Goal: Transaction & Acquisition: Book appointment/travel/reservation

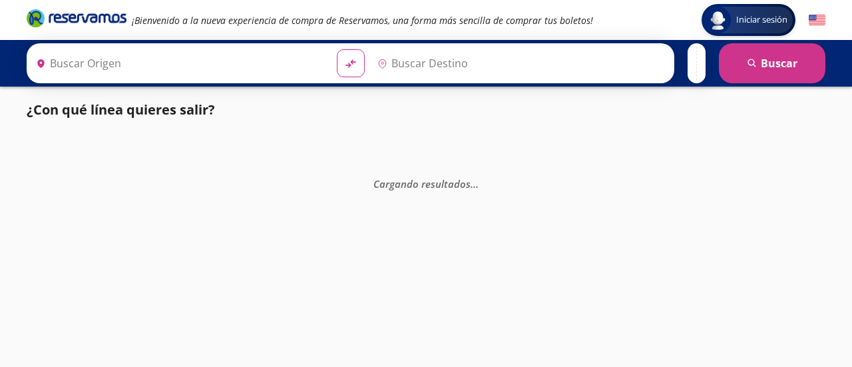
type input "[GEOGRAPHIC_DATA], [GEOGRAPHIC_DATA]"
type input "Tacámbaro, [GEOGRAPHIC_DATA]"
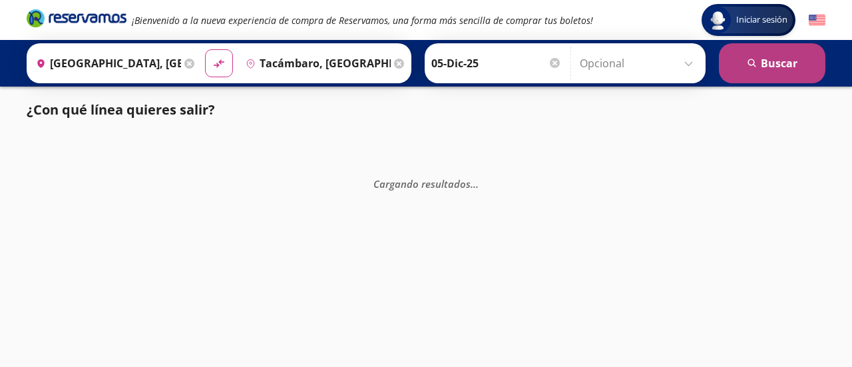
click at [731, 71] on button "search [GEOGRAPHIC_DATA]" at bounding box center [772, 63] width 107 height 40
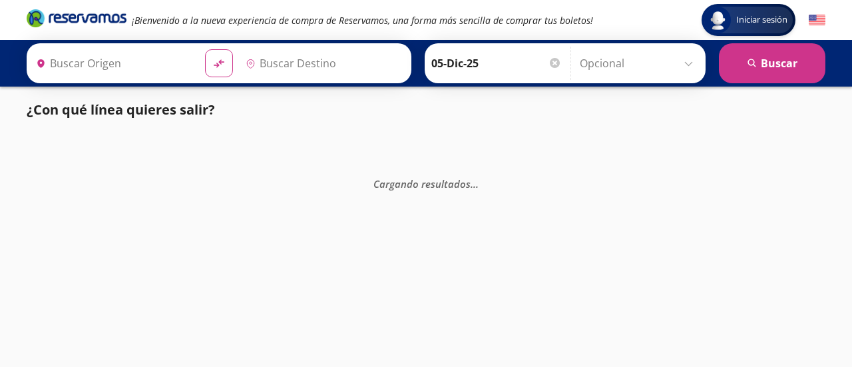
type input "[GEOGRAPHIC_DATA], [GEOGRAPHIC_DATA]"
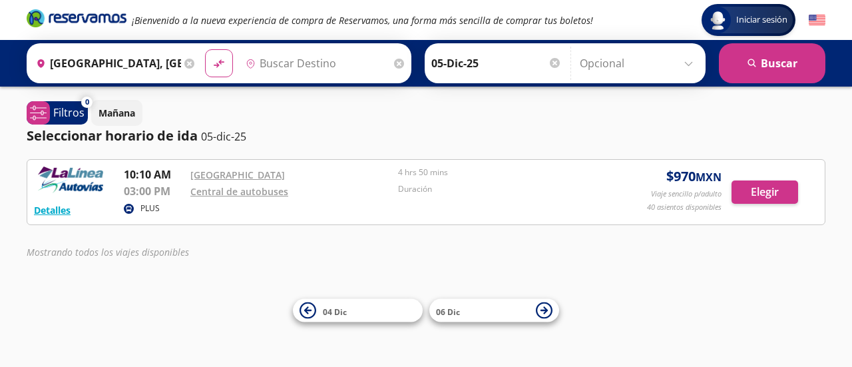
type input "Tacámbaro, [GEOGRAPHIC_DATA]"
click at [61, 212] on button "Detalles" at bounding box center [52, 210] width 37 height 14
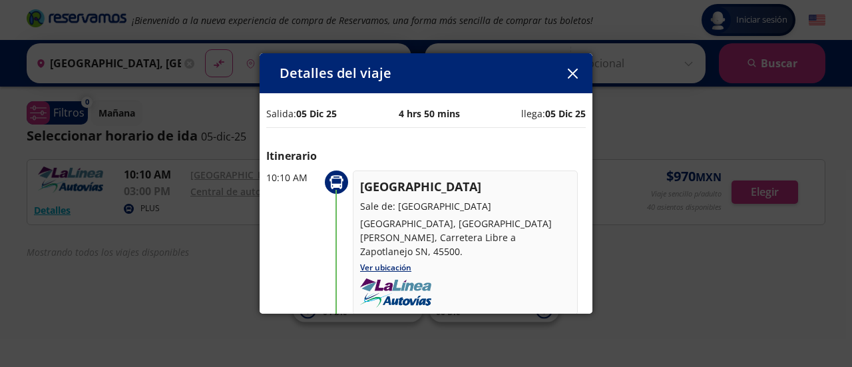
click at [579, 73] on button "button" at bounding box center [573, 73] width 20 height 20
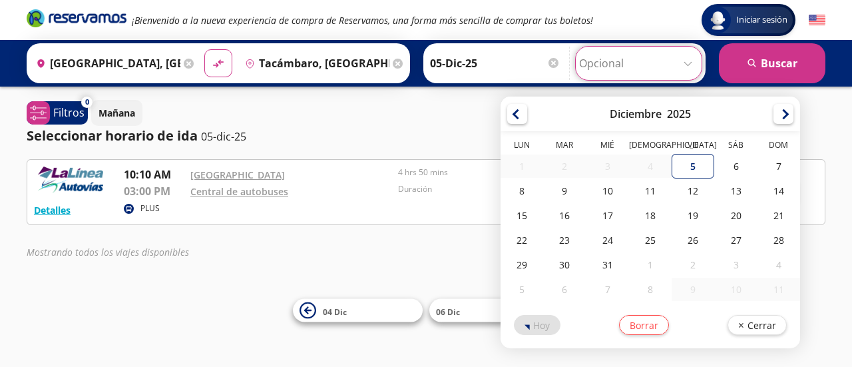
click at [593, 61] on input "Opcional" at bounding box center [638, 63] width 119 height 33
click at [716, 164] on div "6" at bounding box center [736, 166] width 43 height 25
type input "06-Dic-25"
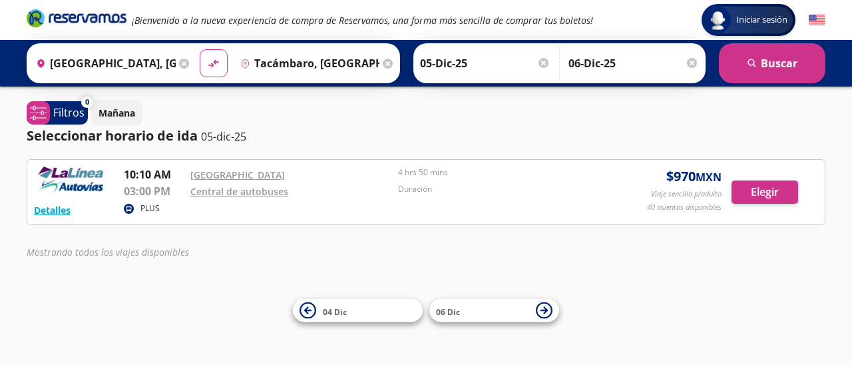
click at [696, 65] on div at bounding box center [692, 63] width 10 height 10
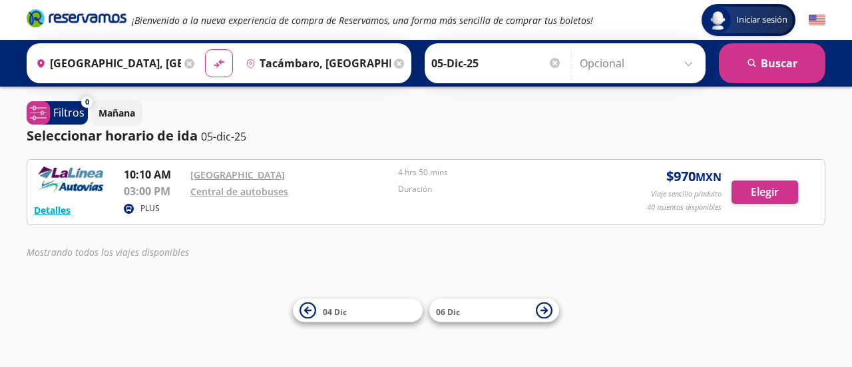
click at [475, 82] on div "[PERSON_NAME] 05-Dic-25 Elige tu fecha de [PERSON_NAME] Diciembre 2025 Lun Mar …" at bounding box center [565, 63] width 281 height 40
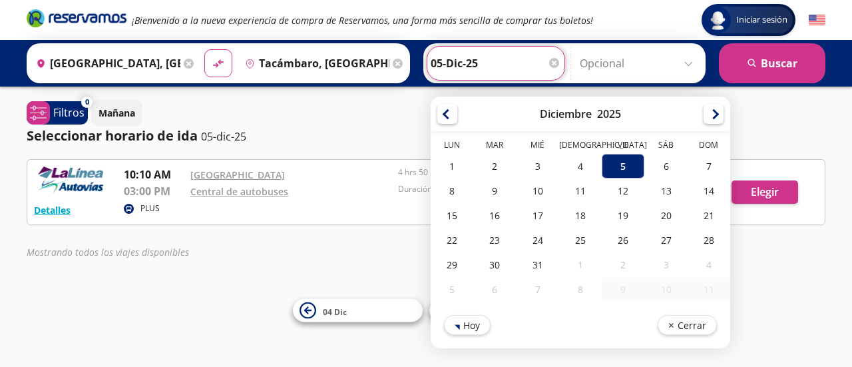
click at [450, 63] on input "05-Dic-25" at bounding box center [496, 63] width 131 height 33
click at [649, 166] on div "6" at bounding box center [666, 166] width 43 height 25
type input "06-Dic-25"
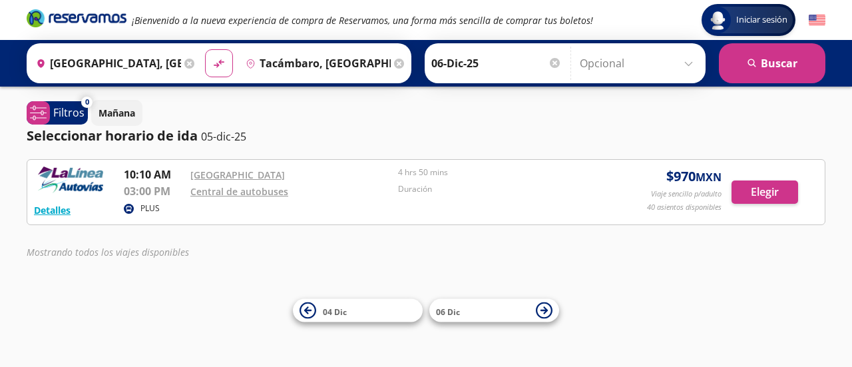
click at [455, 131] on div "Seleccionar horario de [PERSON_NAME] 05-dic-25" at bounding box center [426, 136] width 799 height 20
click at [740, 66] on button "search [GEOGRAPHIC_DATA]" at bounding box center [772, 63] width 107 height 40
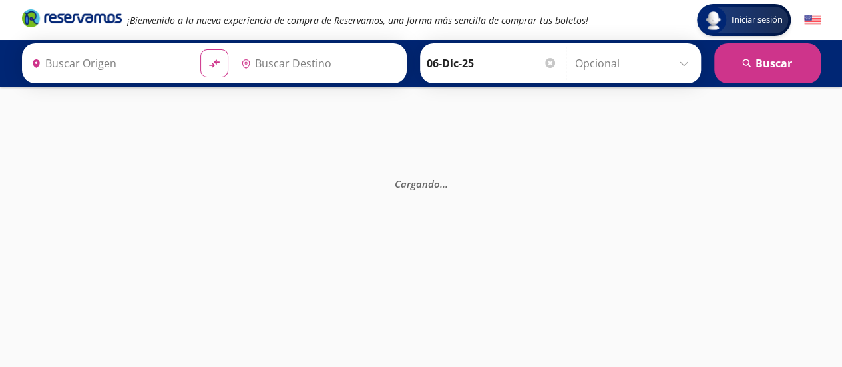
type input "Tacámbaro, [GEOGRAPHIC_DATA]"
type input "[GEOGRAPHIC_DATA], [GEOGRAPHIC_DATA]"
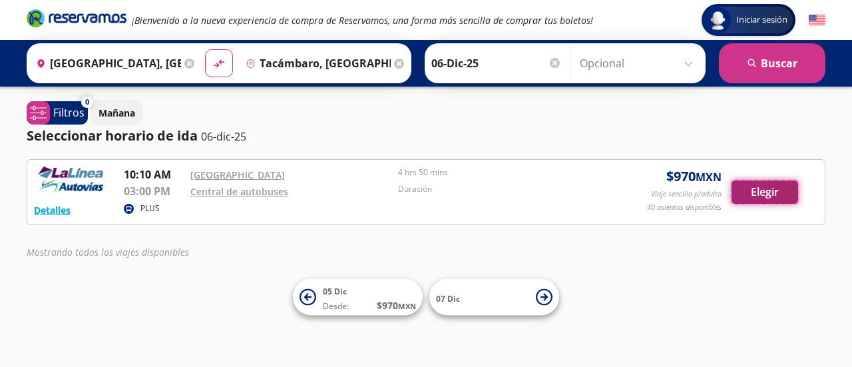
click at [744, 195] on button "Elegir" at bounding box center [765, 191] width 67 height 23
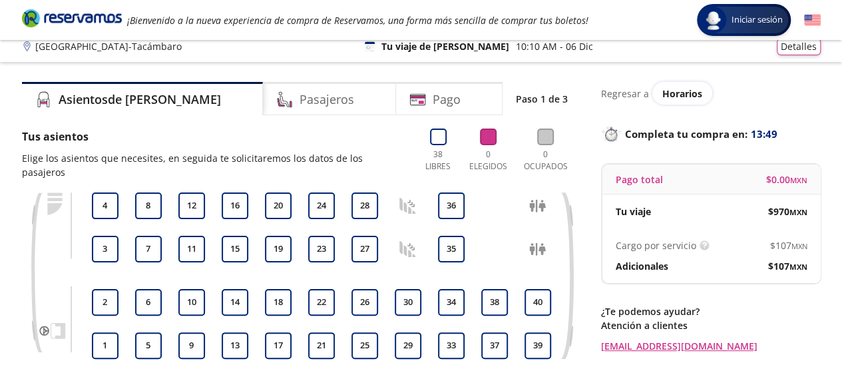
scroll to position [5, 0]
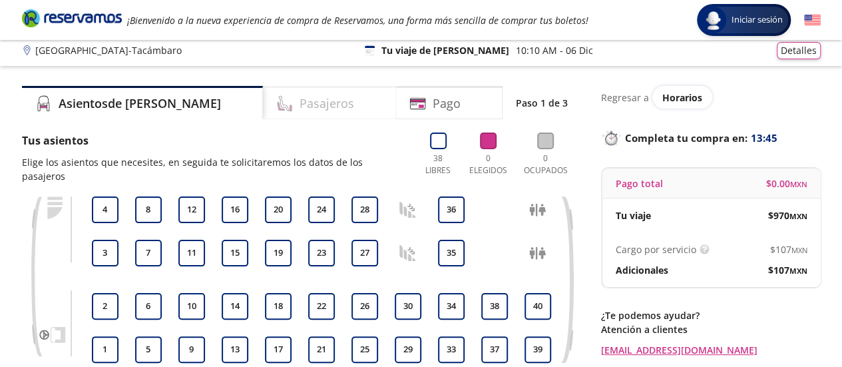
click at [310, 105] on div "Pasajeros" at bounding box center [329, 102] width 133 height 33
click at [114, 200] on button "4" at bounding box center [105, 209] width 27 height 27
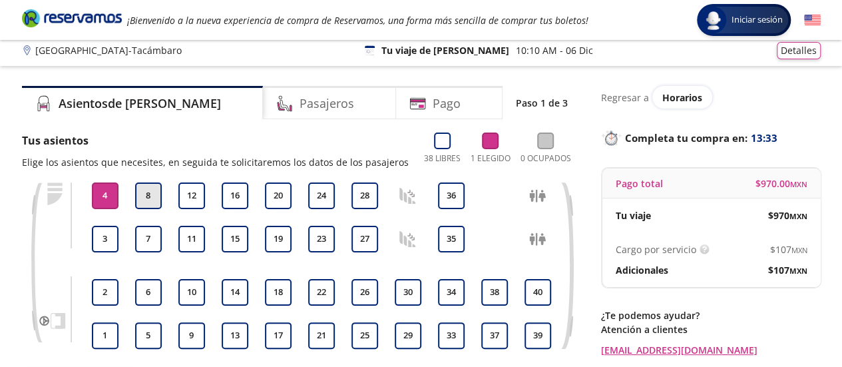
click at [151, 190] on button "8" at bounding box center [148, 195] width 27 height 27
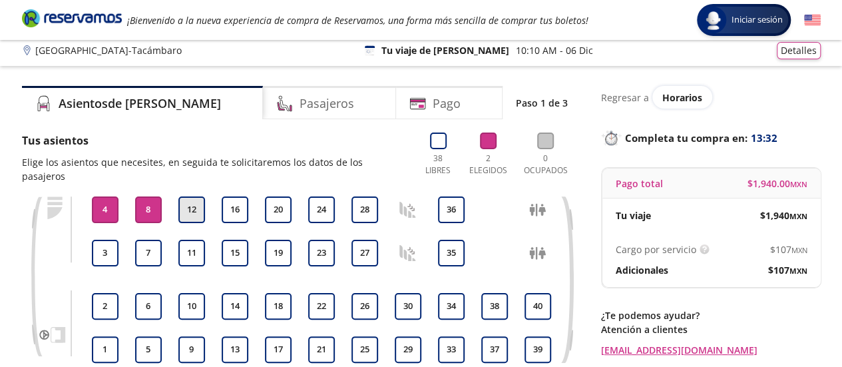
click at [194, 196] on button "12" at bounding box center [191, 209] width 27 height 27
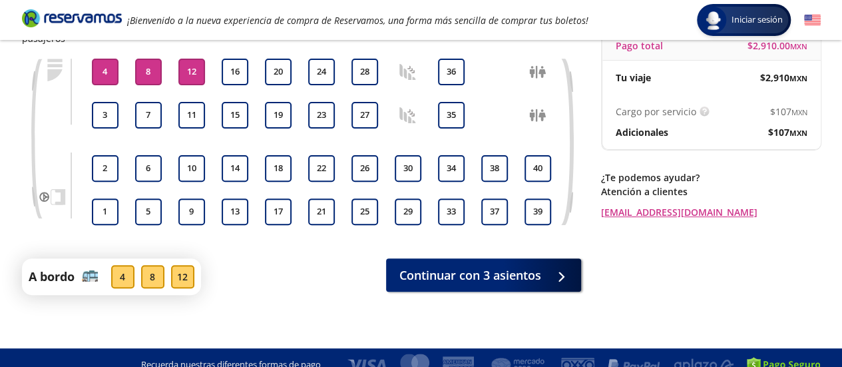
scroll to position [144, 0]
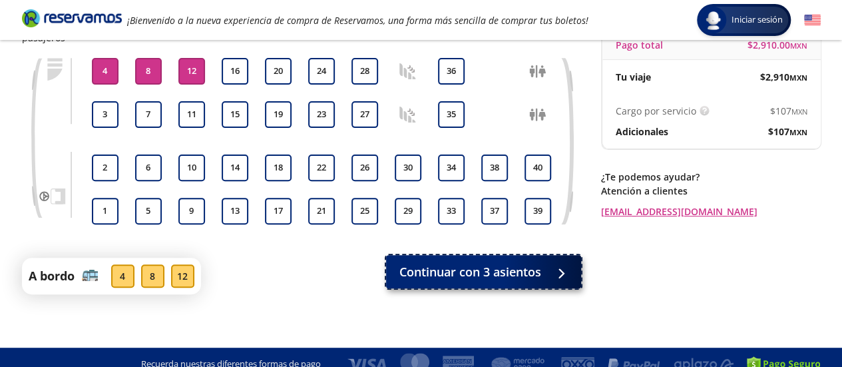
click at [545, 266] on button "Continuar con 3 asientos" at bounding box center [483, 271] width 195 height 33
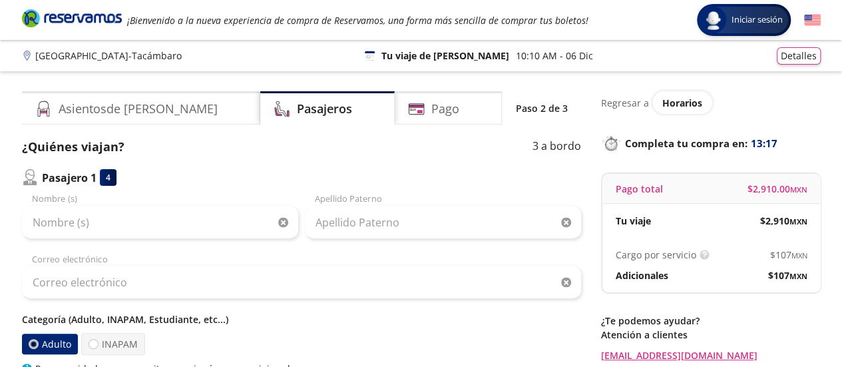
click at [107, 182] on div "4" at bounding box center [108, 177] width 17 height 17
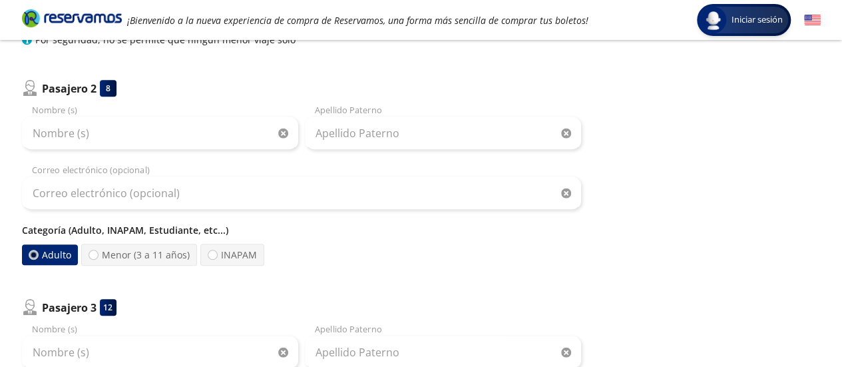
scroll to position [338, 0]
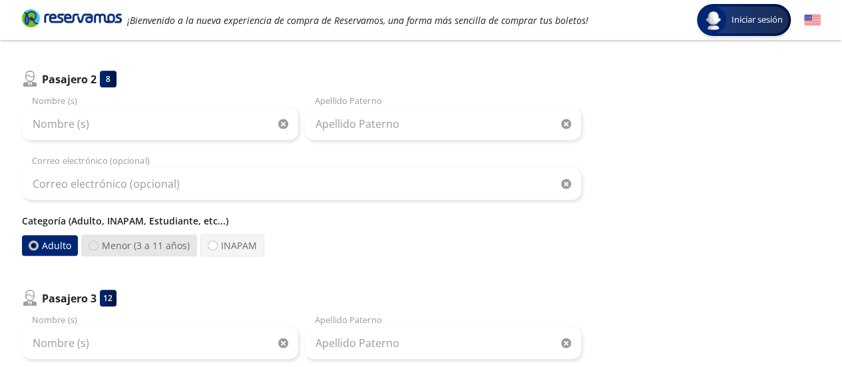
click at [89, 244] on div at bounding box center [94, 245] width 10 height 10
click at [89, 244] on input "Menor (3 a 11 años)" at bounding box center [93, 245] width 9 height 9
radio input "true"
radio input "false"
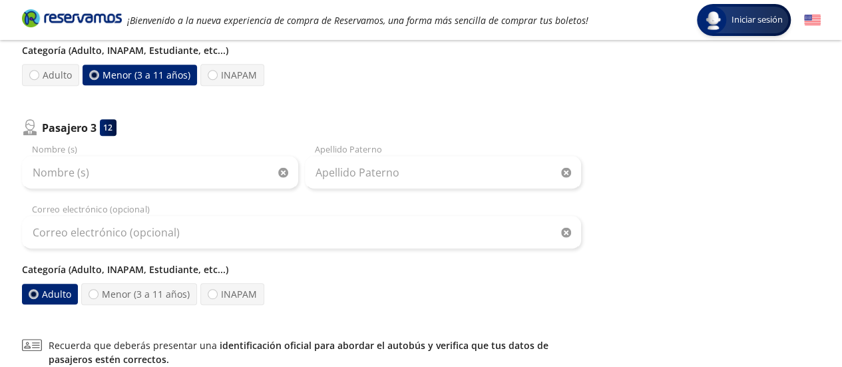
scroll to position [510, 0]
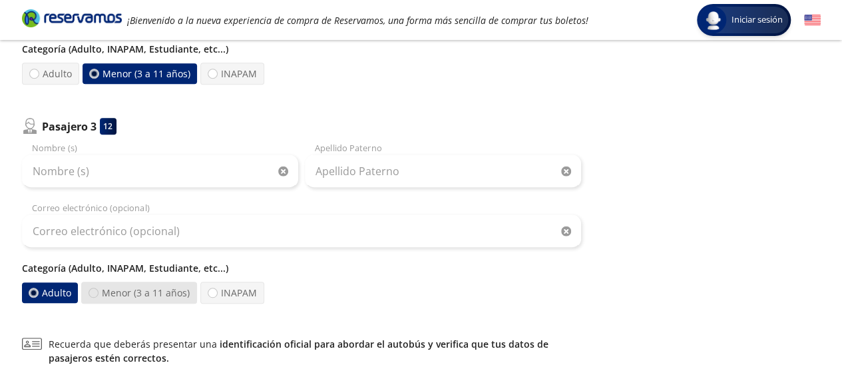
click at [96, 288] on div at bounding box center [94, 293] width 10 height 10
click at [96, 288] on input "Menor (3 a 11 años)" at bounding box center [93, 292] width 9 height 9
radio input "true"
radio input "false"
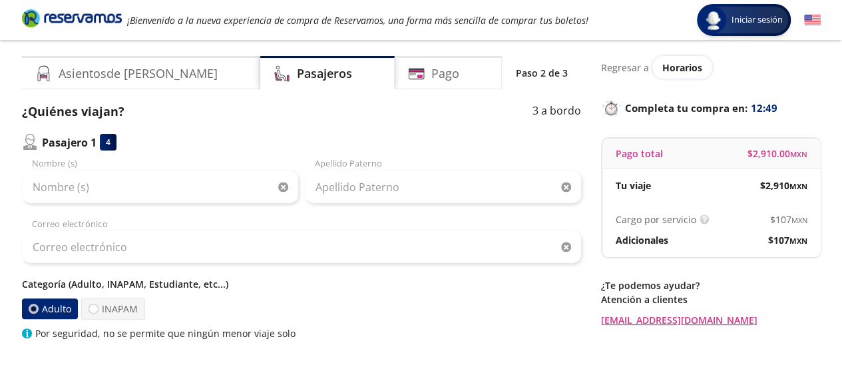
scroll to position [0, 0]
